Goal: Information Seeking & Learning: Learn about a topic

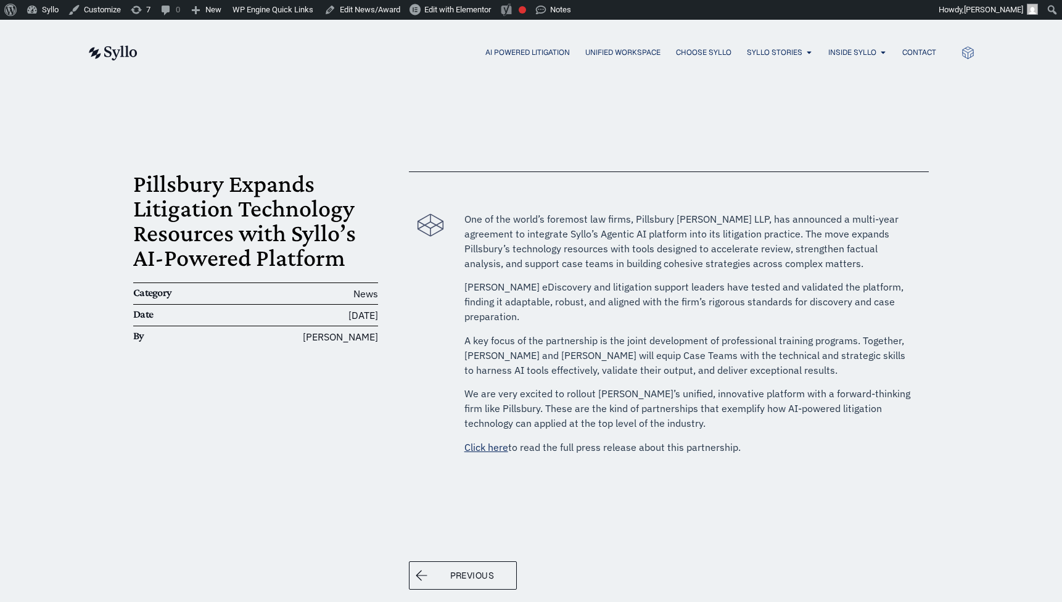
click at [644, 334] on span "A key focus of the partnership is the joint development of professional trainin…" at bounding box center [685, 355] width 441 height 42
drag, startPoint x: 741, startPoint y: 432, endPoint x: 461, endPoint y: 215, distance: 353.9
click at [461, 215] on div "One of the world’s foremost law firms, Pillsbury Winthrop Shaw Pittman LLP, has…" at bounding box center [690, 337] width 465 height 264
copy div "One of the world’s foremost law firms, Pillsbury Winthrop Shaw Pittman LLP, has…"
click at [756, 149] on div "Pillsbury Expands Litigation Technology Resources with Syllo’s AI-Powered Platf…" at bounding box center [531, 377] width 796 height 585
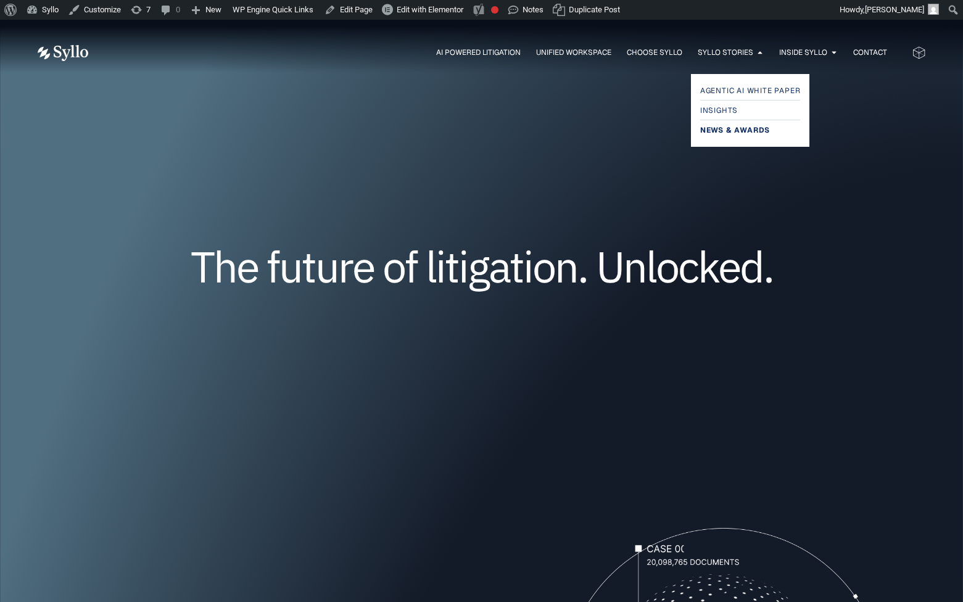
click at [732, 130] on span "News & Awards" at bounding box center [735, 130] width 70 height 15
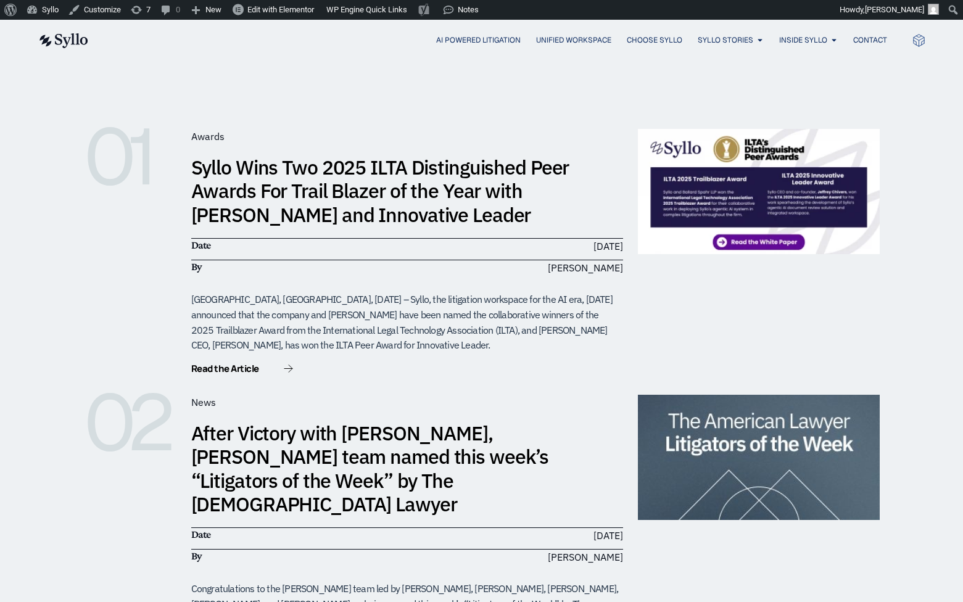
scroll to position [213, 0]
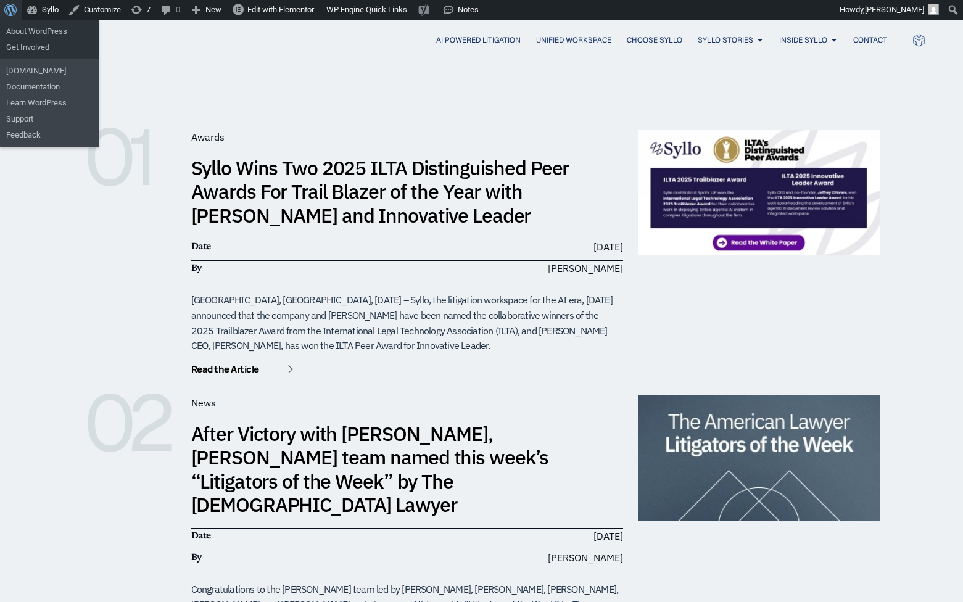
click at [11, 6] on span "Toolbar" at bounding box center [8, 8] width 9 height 17
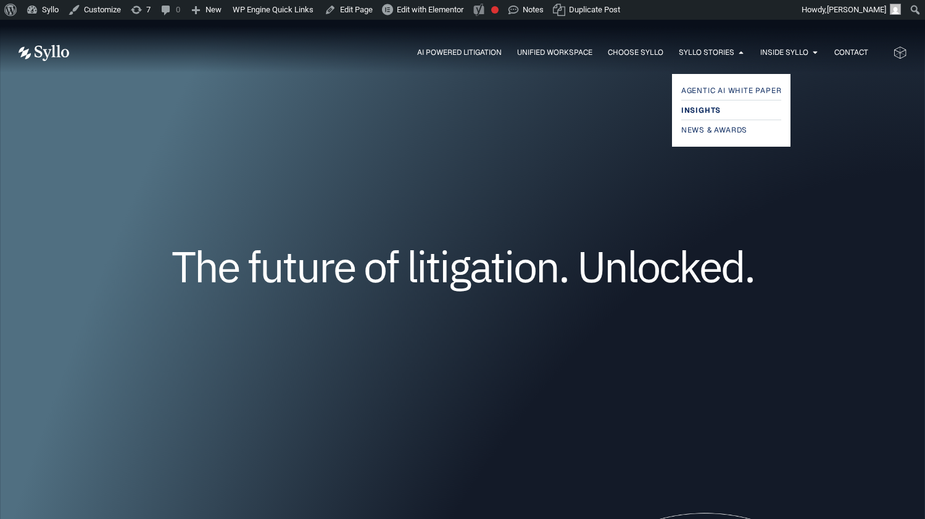
click at [705, 110] on span "Insights" at bounding box center [700, 110] width 39 height 15
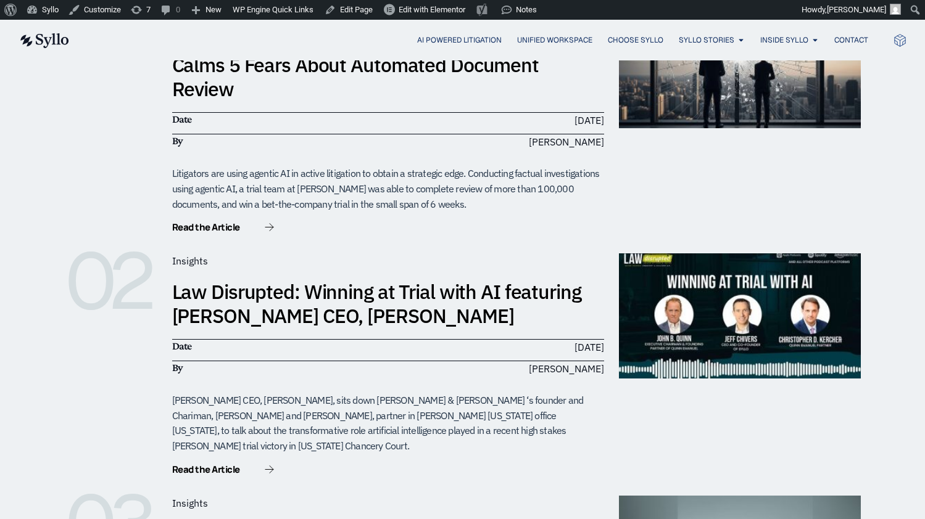
scroll to position [340, 0]
